Goal: Task Accomplishment & Management: Manage account settings

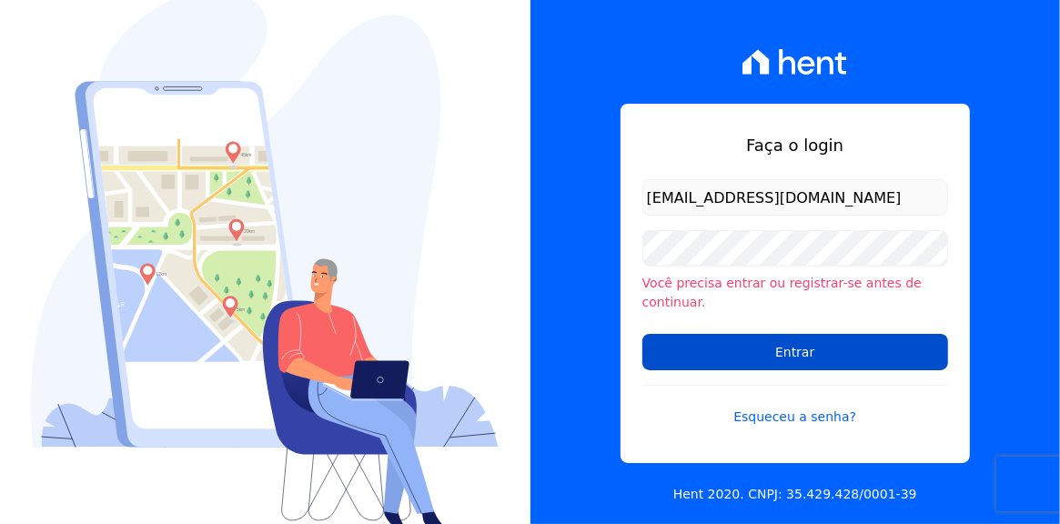
type input "[EMAIL_ADDRESS][DOMAIN_NAME]"
click at [810, 346] on input "Entrar" at bounding box center [795, 352] width 306 height 36
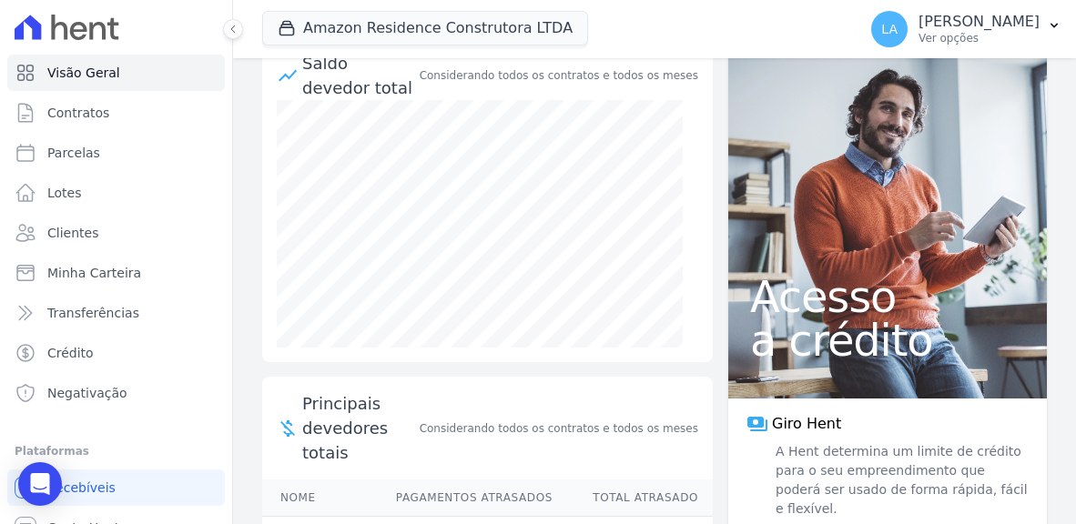
scroll to position [223, 0]
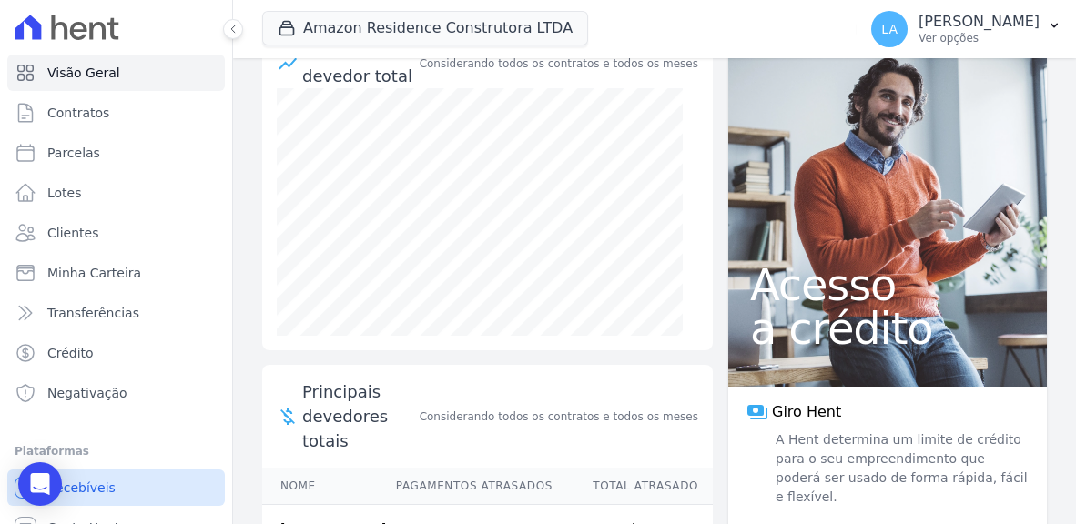
click at [57, 493] on div "Open Intercom Messenger" at bounding box center [40, 484] width 44 height 44
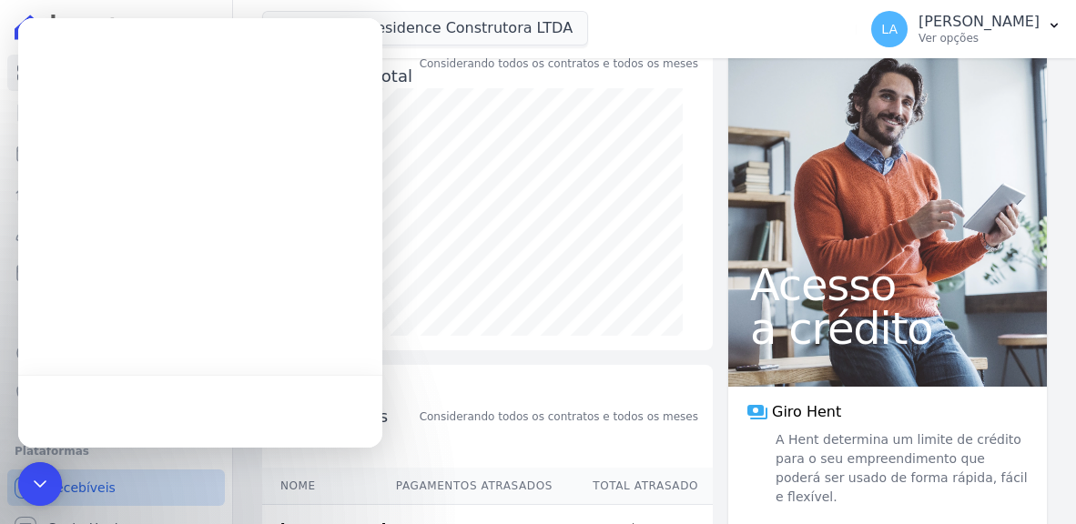
scroll to position [0, 0]
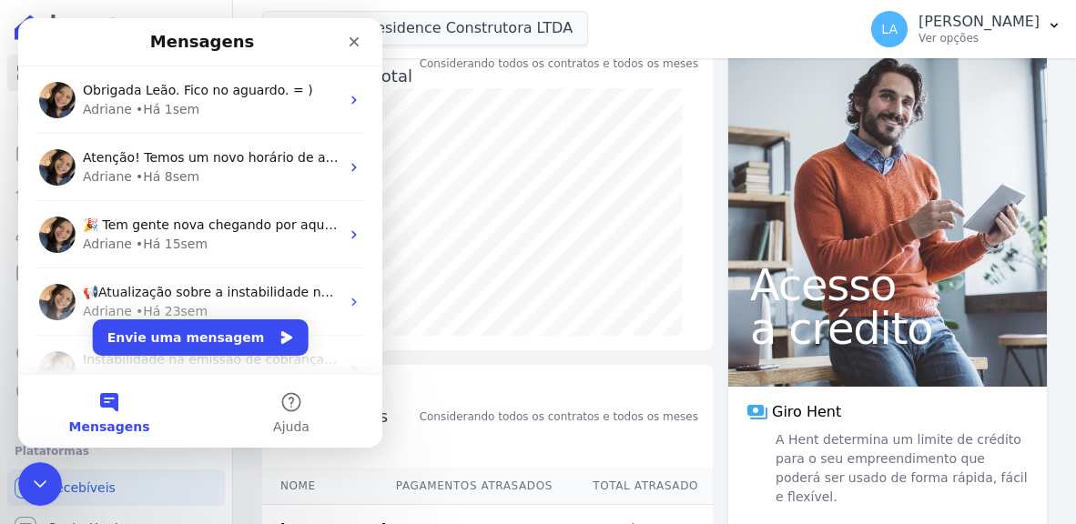
click at [412, 62] on div "Saldo devedor total Considerando todos os contratos e todos os meses" at bounding box center [487, 188] width 450 height 326
click at [348, 42] on icon "Fechar" at bounding box center [354, 42] width 15 height 15
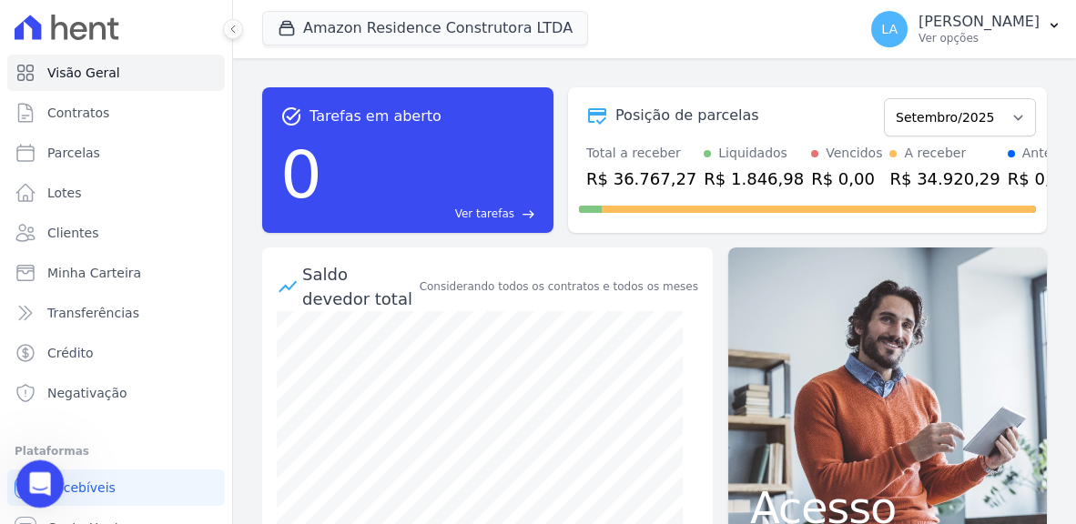
click at [35, 489] on icon "Abertura do Messenger da Intercom" at bounding box center [38, 482] width 30 height 30
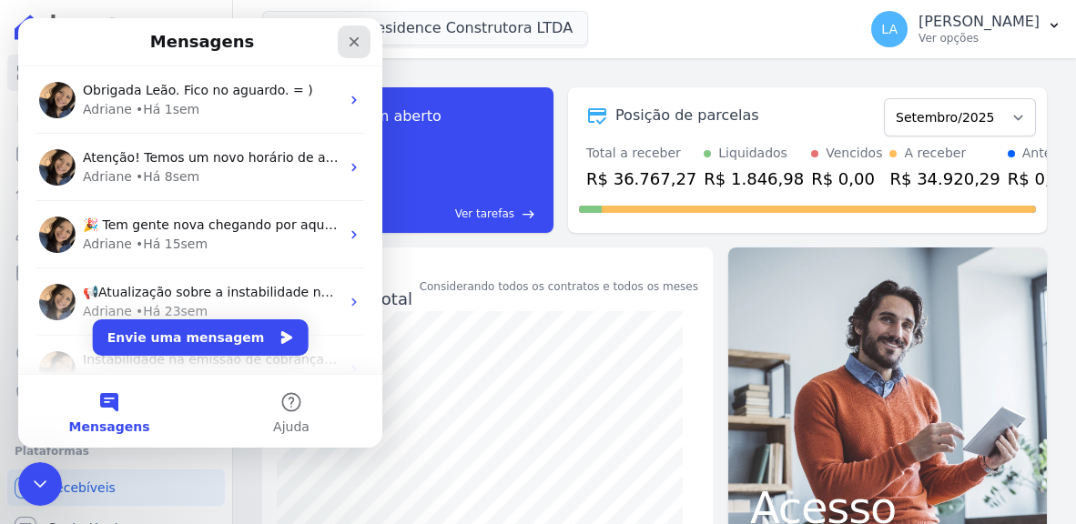
drag, startPoint x: 357, startPoint y: 52, endPoint x: 377, endPoint y: 70, distance: 27.1
click at [357, 52] on div "Fechar" at bounding box center [354, 41] width 33 height 33
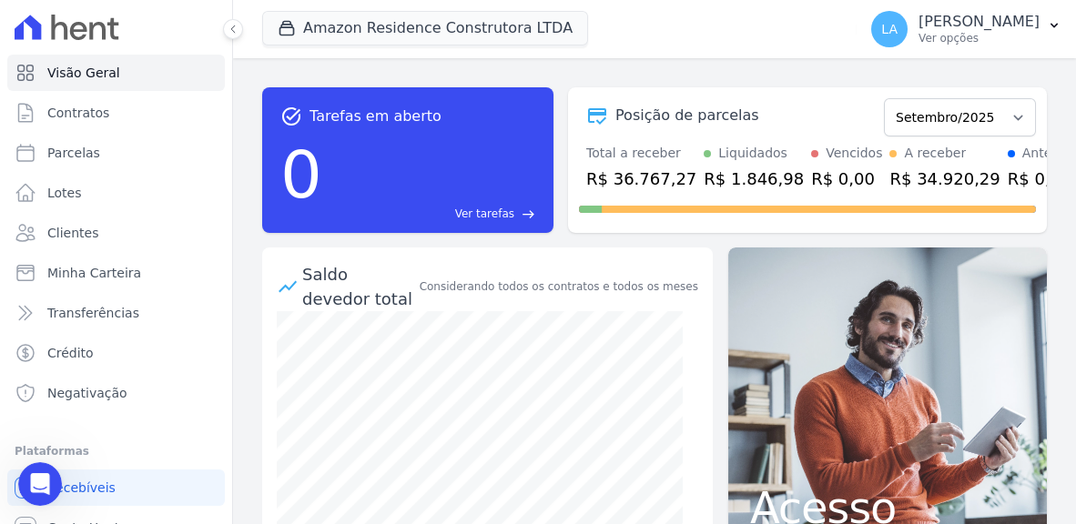
drag, startPoint x: 1055, startPoint y: 167, endPoint x: 1063, endPoint y: 299, distance: 132.2
click at [1063, 299] on main "task_alt Tarefas em aberto 0 Ver tarefas east Posição de parcelas Dezembro/2022…" at bounding box center [654, 291] width 843 height 466
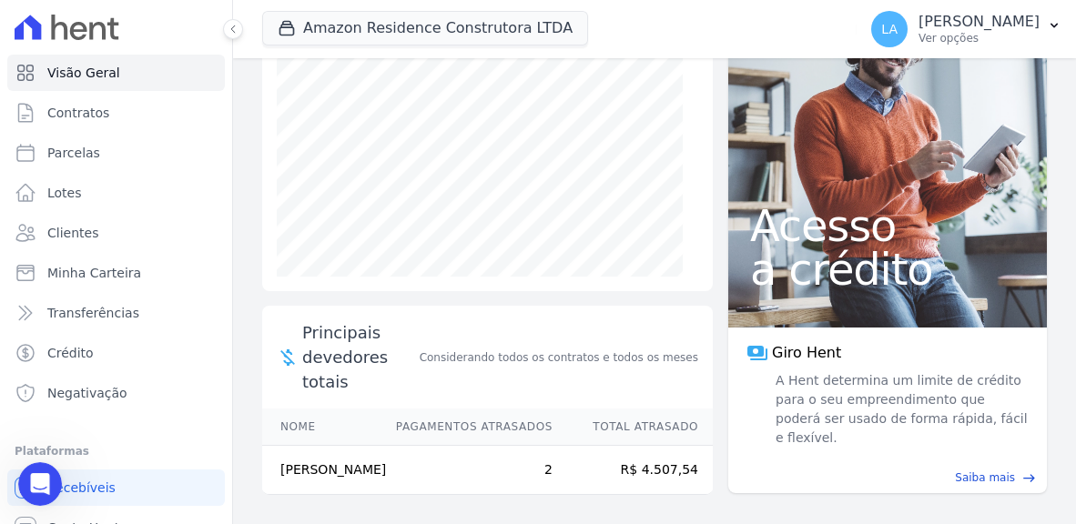
scroll to position [52, 0]
